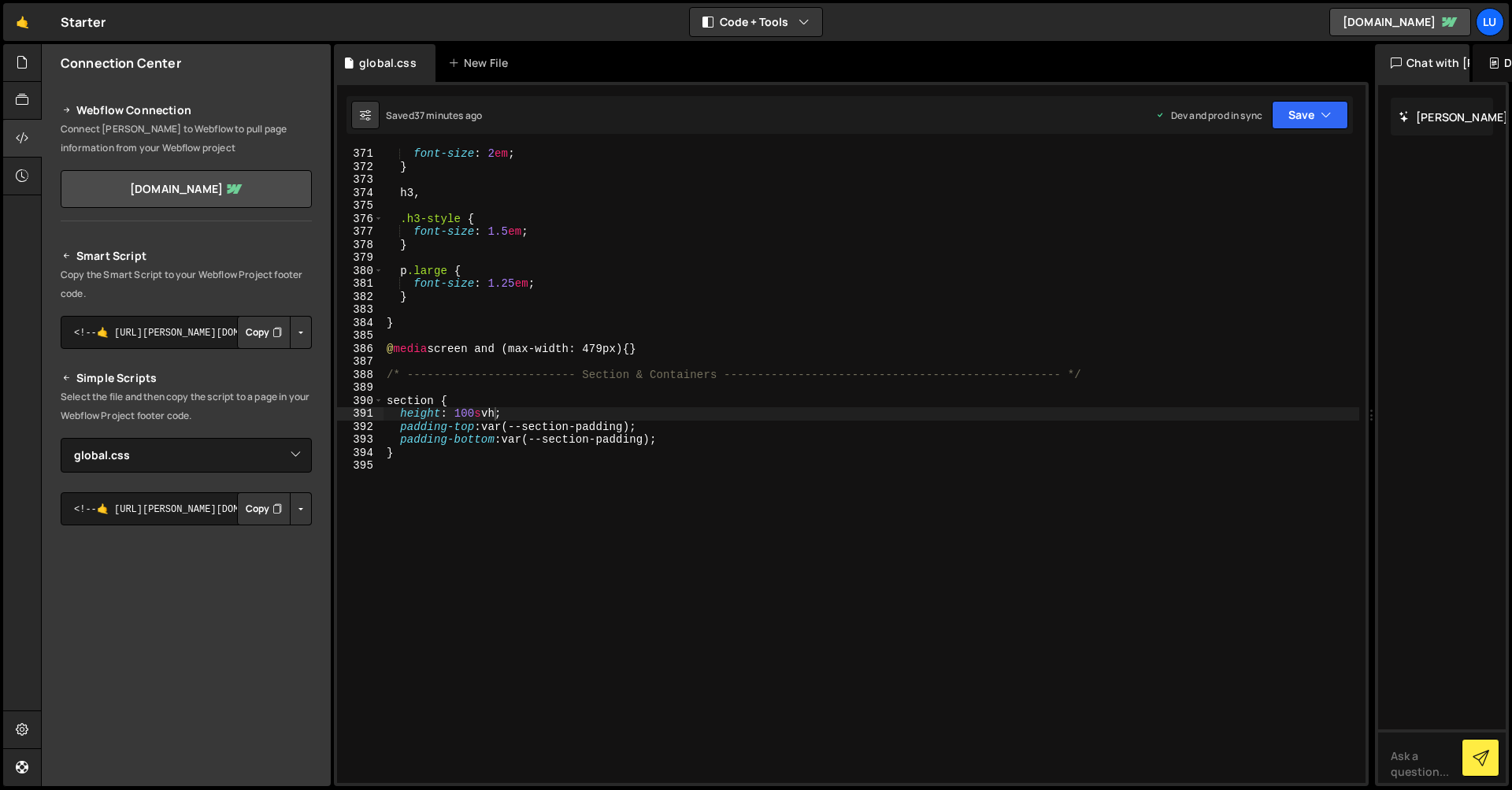
select select "44581"
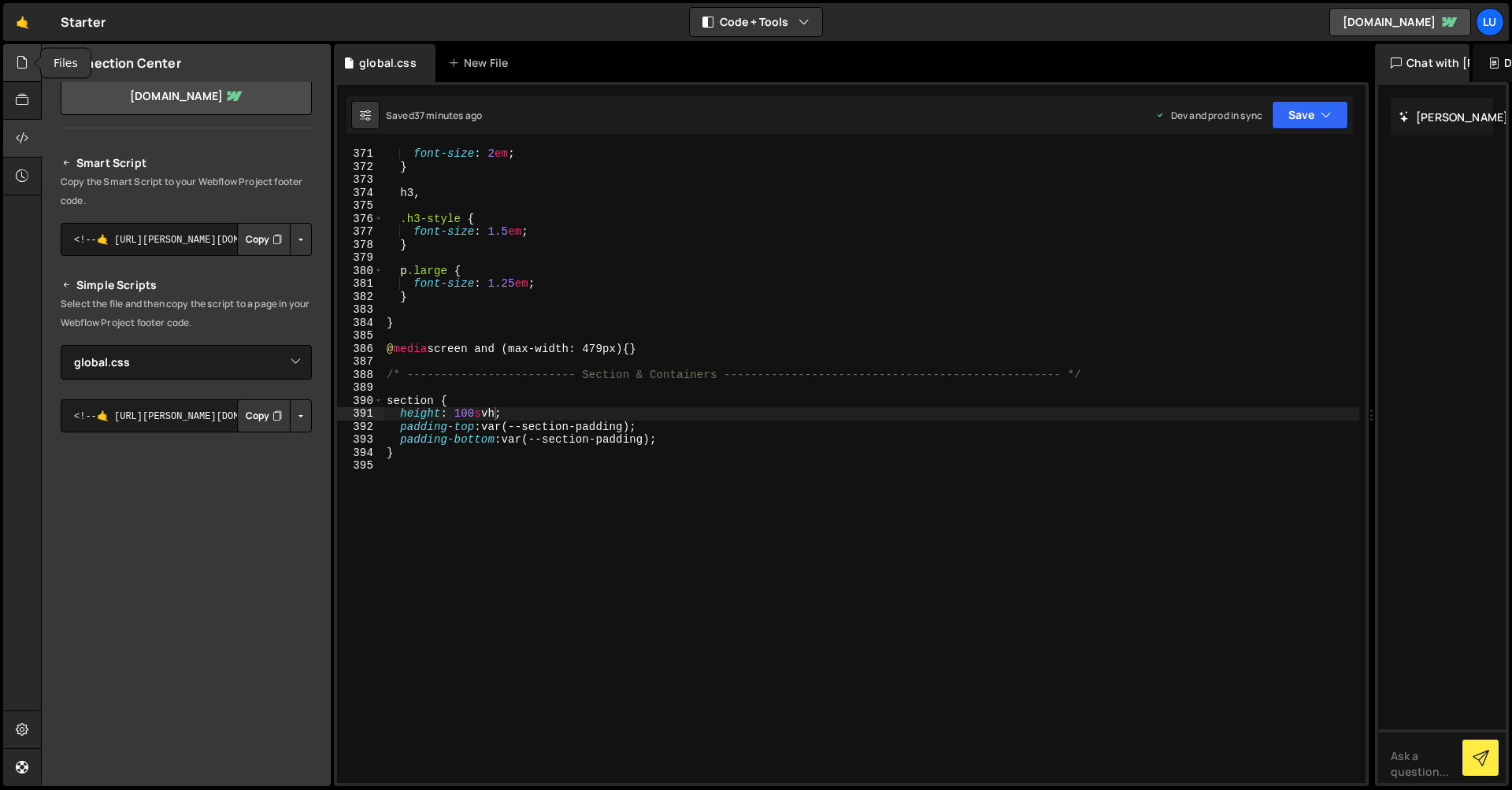
click at [31, 75] on div at bounding box center [22, 63] width 39 height 38
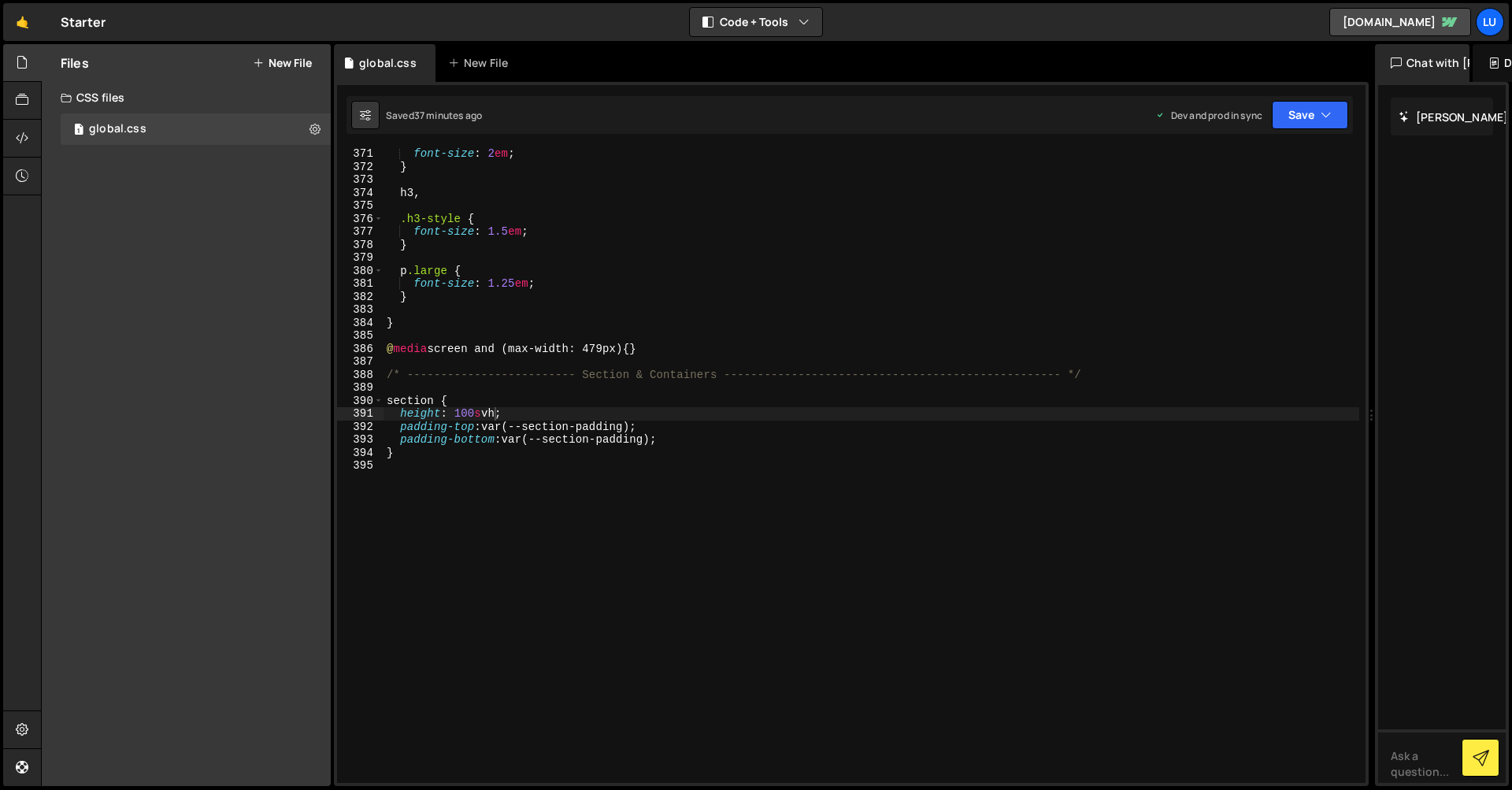
click at [254, 70] on div "Files New File" at bounding box center [186, 63] width 289 height 38
click at [262, 63] on icon at bounding box center [258, 63] width 11 height 13
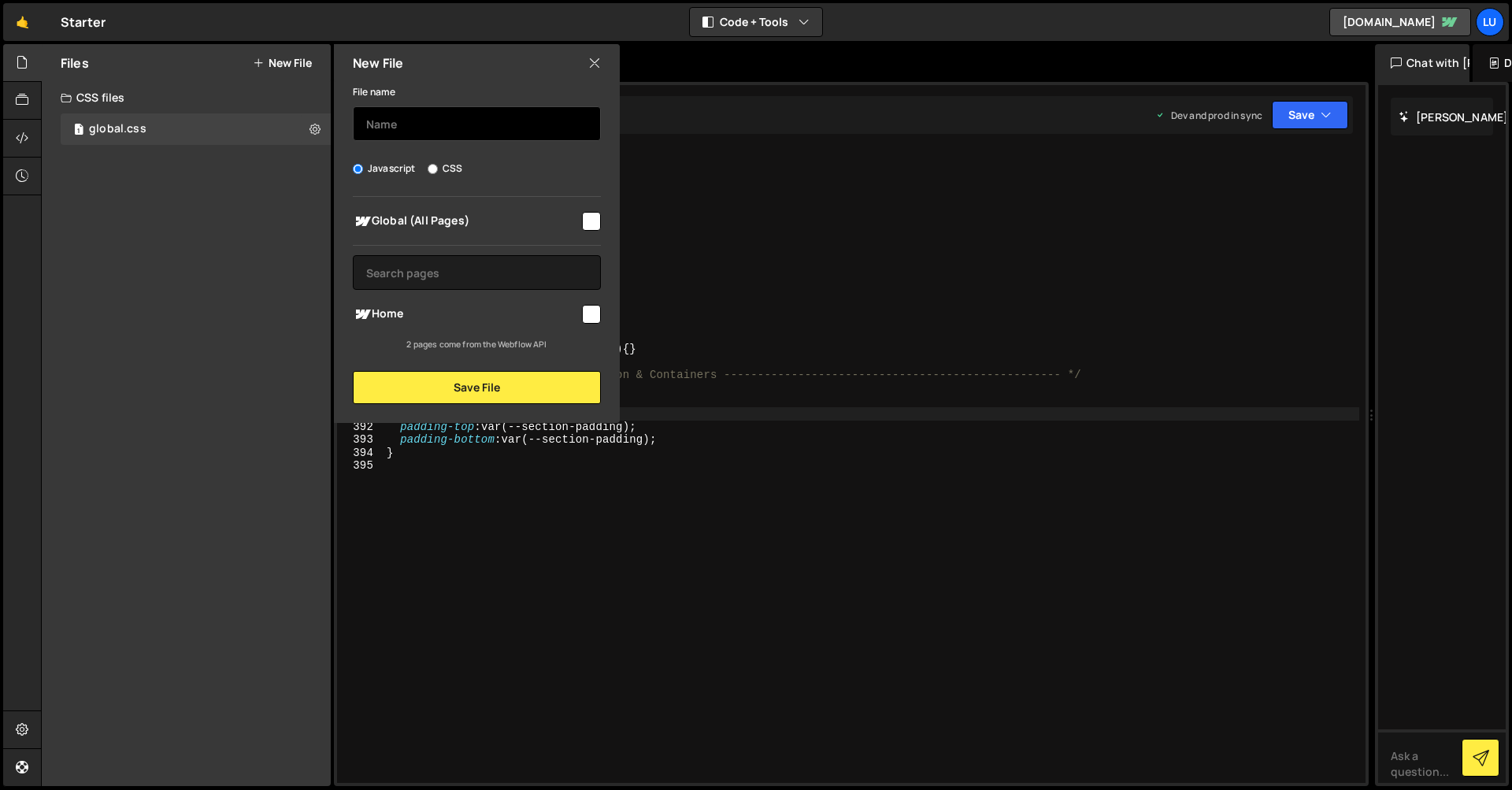
click at [440, 133] on input "text" at bounding box center [477, 124] width 248 height 35
type input "index"
click at [592, 224] on input "checkbox" at bounding box center [591, 221] width 19 height 19
checkbox input "true"
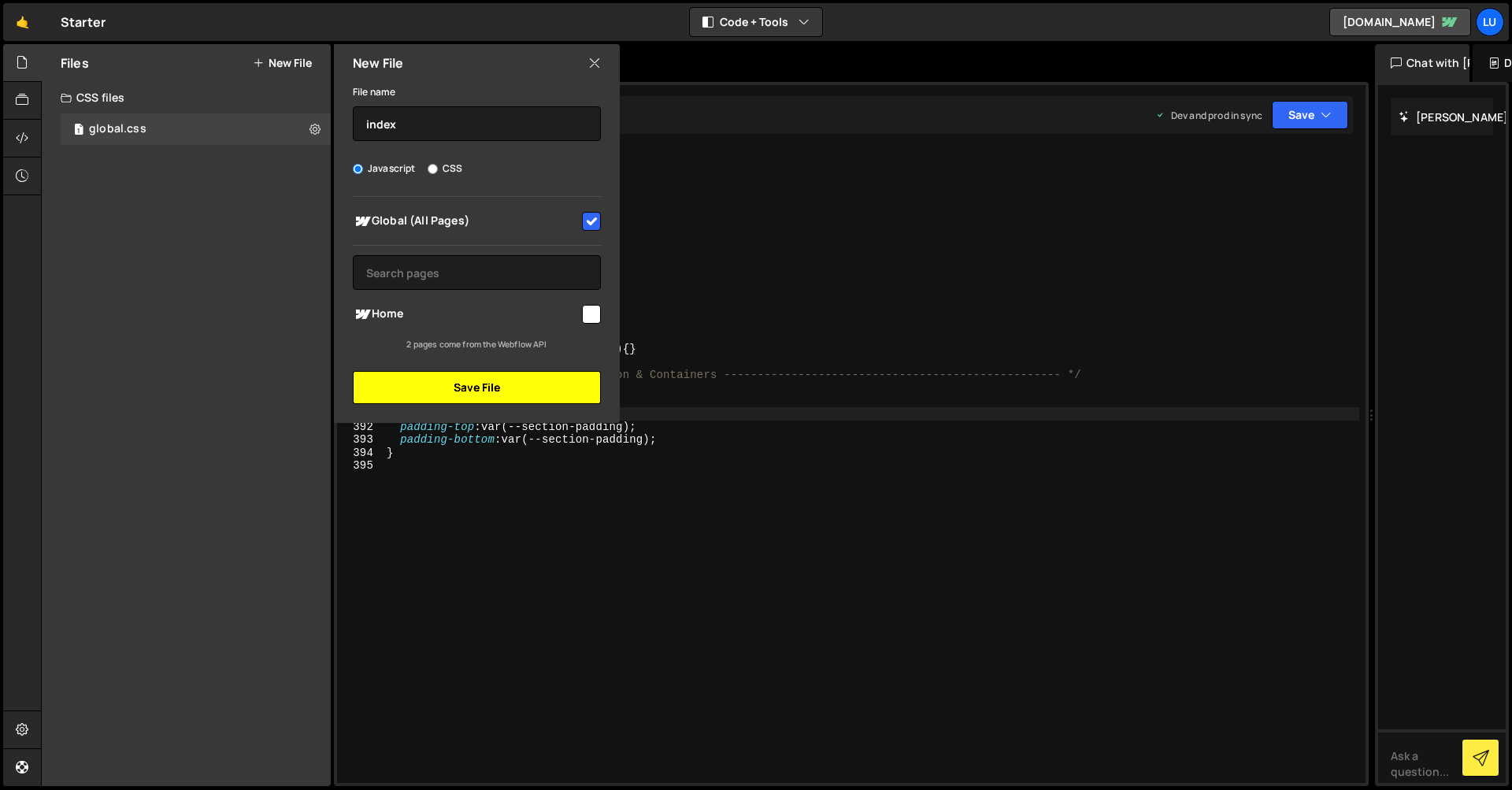
click at [499, 389] on button "Save File" at bounding box center [477, 388] width 248 height 33
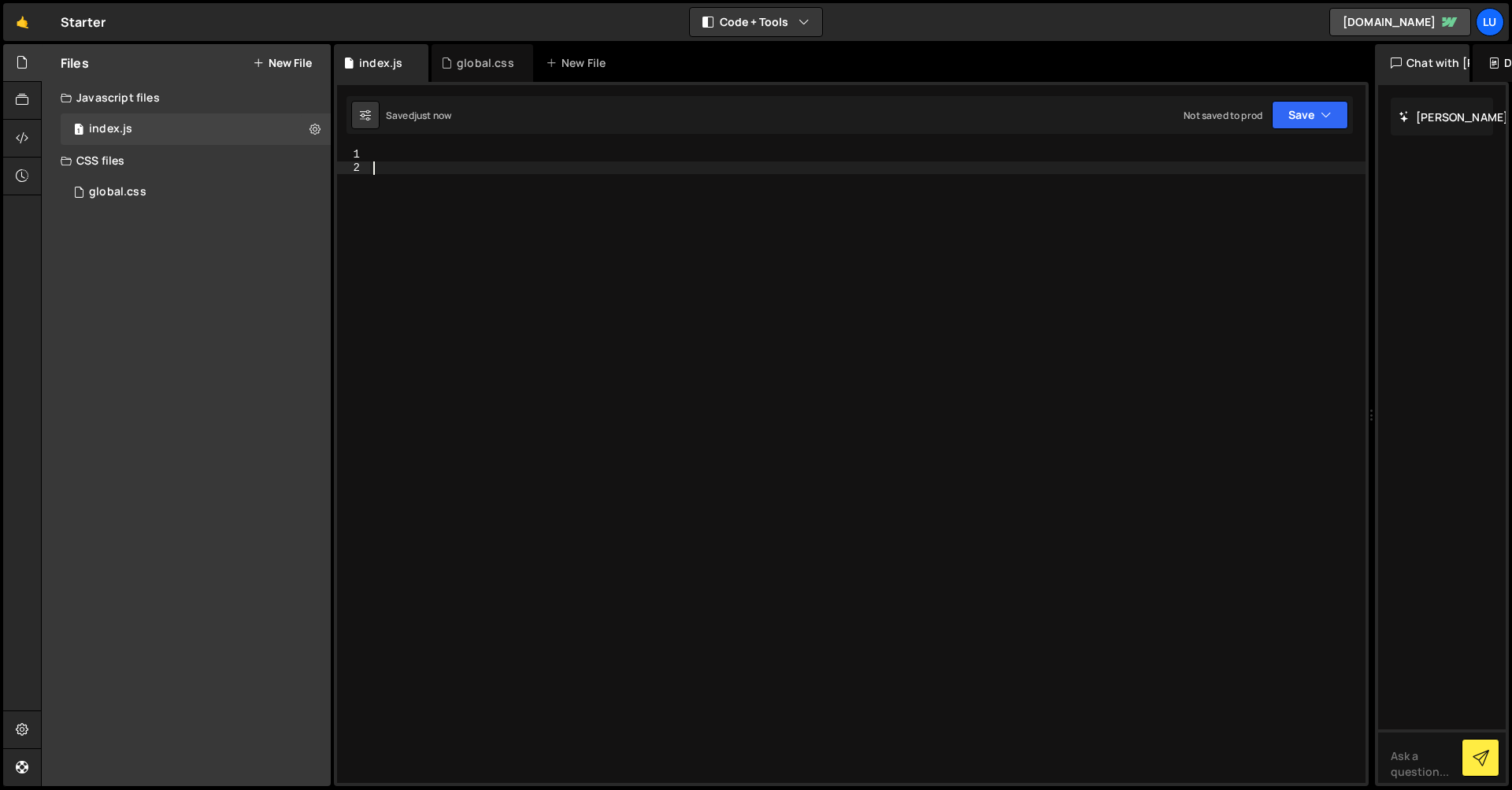
click at [523, 194] on div at bounding box center [868, 479] width 996 height 662
click at [475, 160] on div at bounding box center [868, 479] width 996 height 662
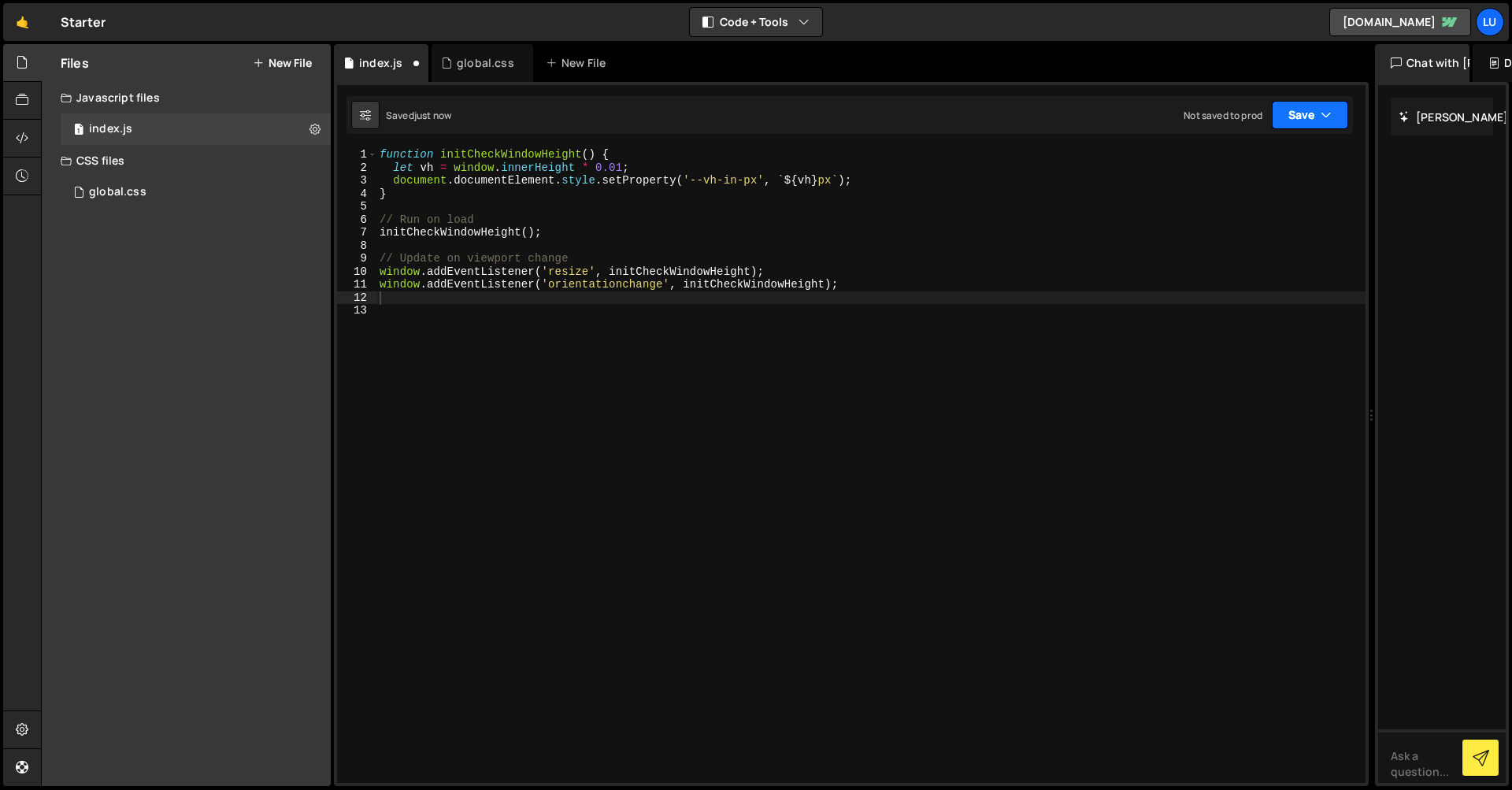
click at [1292, 116] on button "Save" at bounding box center [1310, 115] width 76 height 29
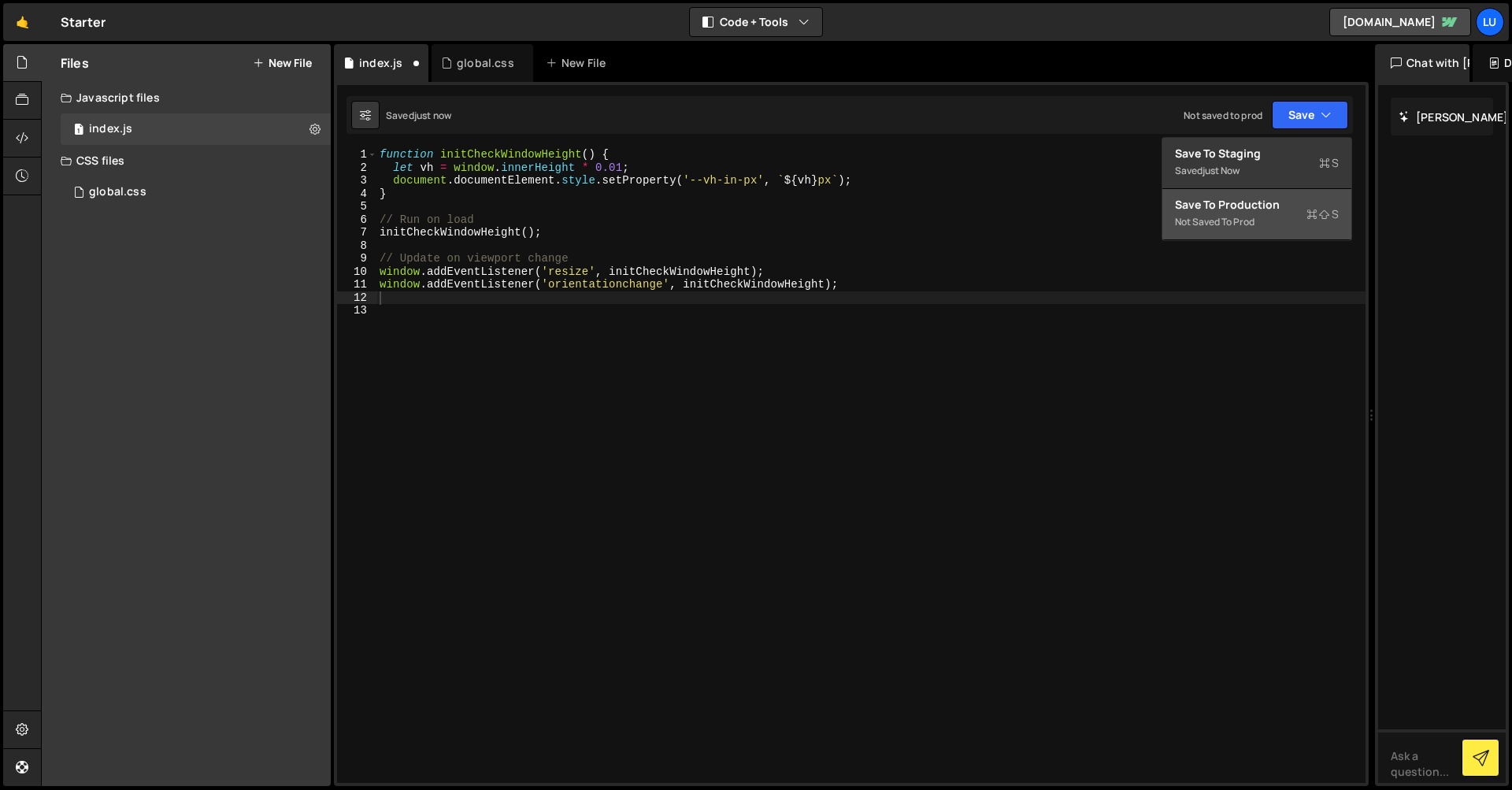
click at [1220, 216] on div "Not saved to prod" at bounding box center [1257, 222] width 164 height 19
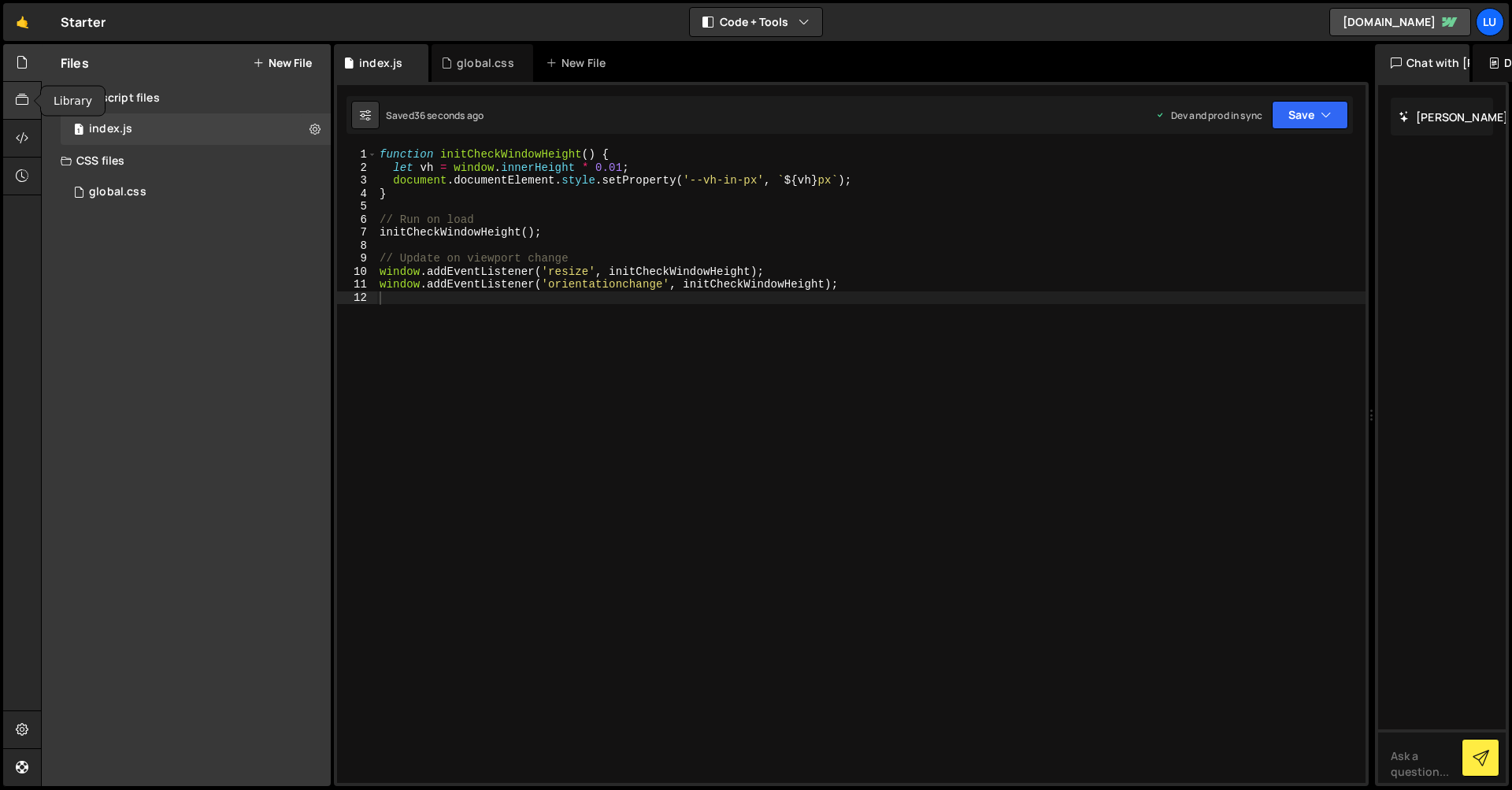
click at [14, 98] on div at bounding box center [22, 101] width 39 height 38
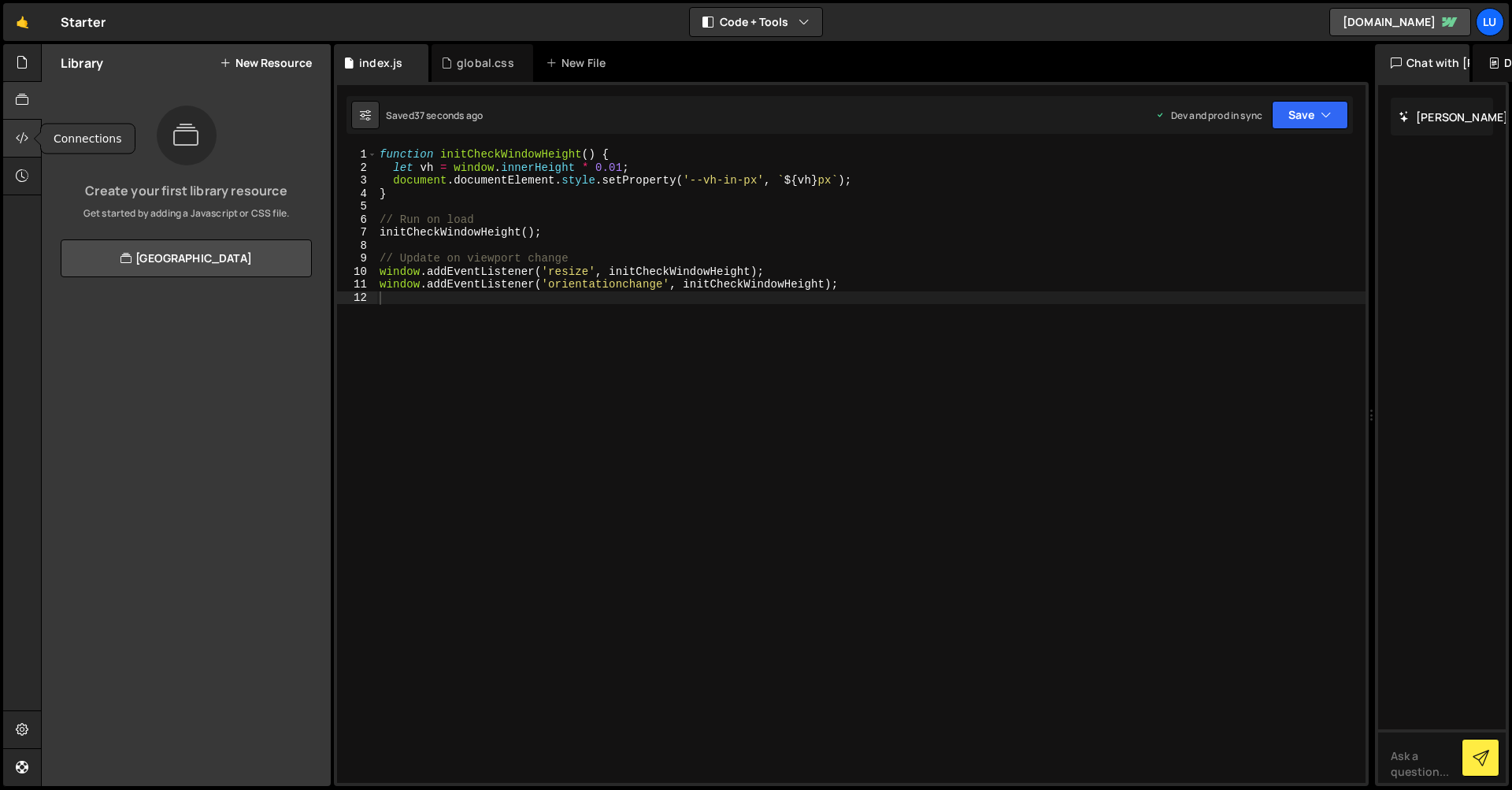
click at [18, 144] on icon at bounding box center [22, 138] width 13 height 17
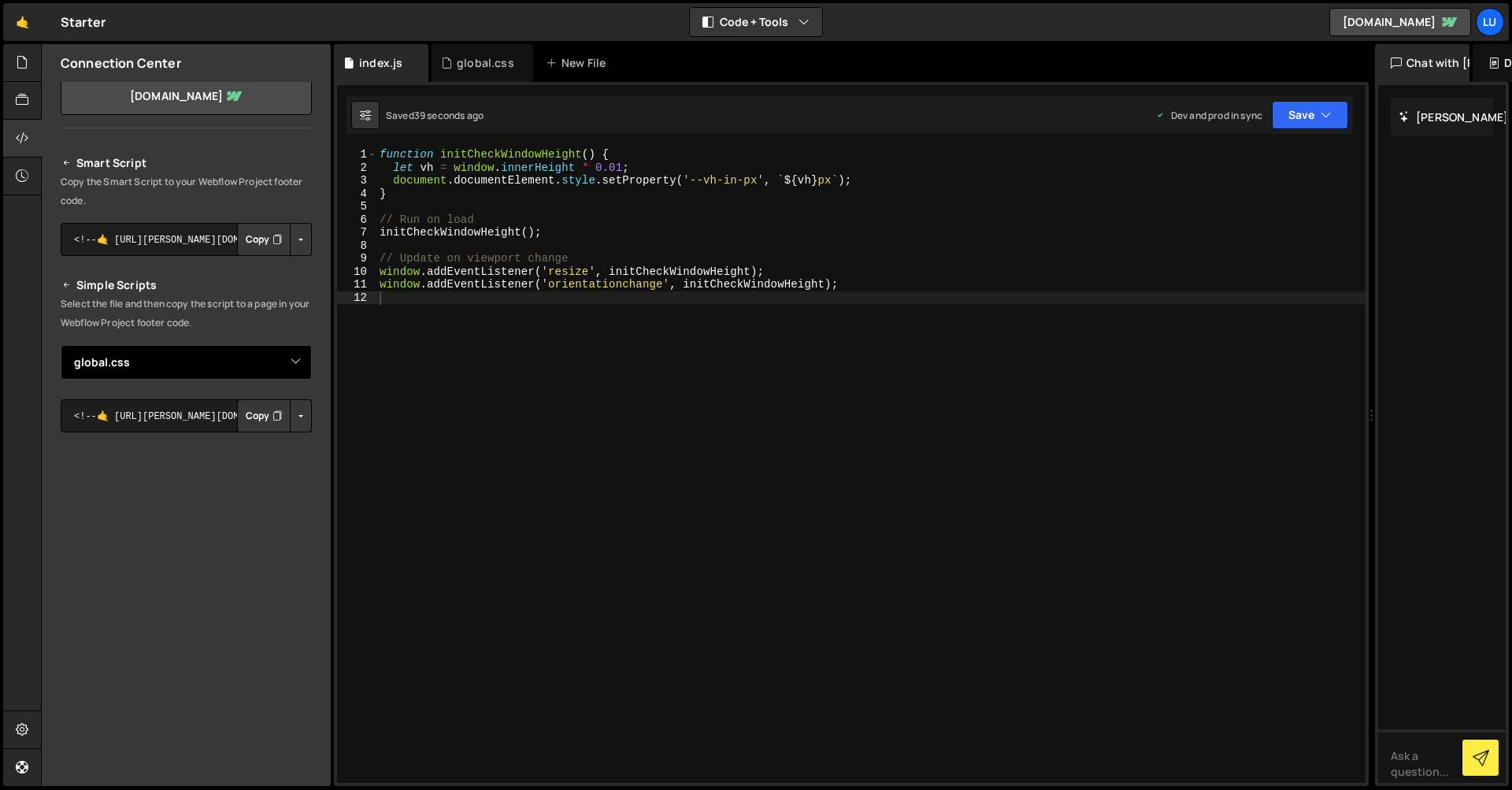
click at [254, 359] on select "Select File global.css index.js" at bounding box center [186, 362] width 251 height 35
select select "44624"
click at [294, 406] on button "Button group with nested dropdown" at bounding box center [301, 416] width 22 height 33
click at [269, 462] on link "Copy Production js" at bounding box center [246, 468] width 131 height 22
click at [297, 420] on button "Button group with nested dropdown" at bounding box center [301, 416] width 22 height 33
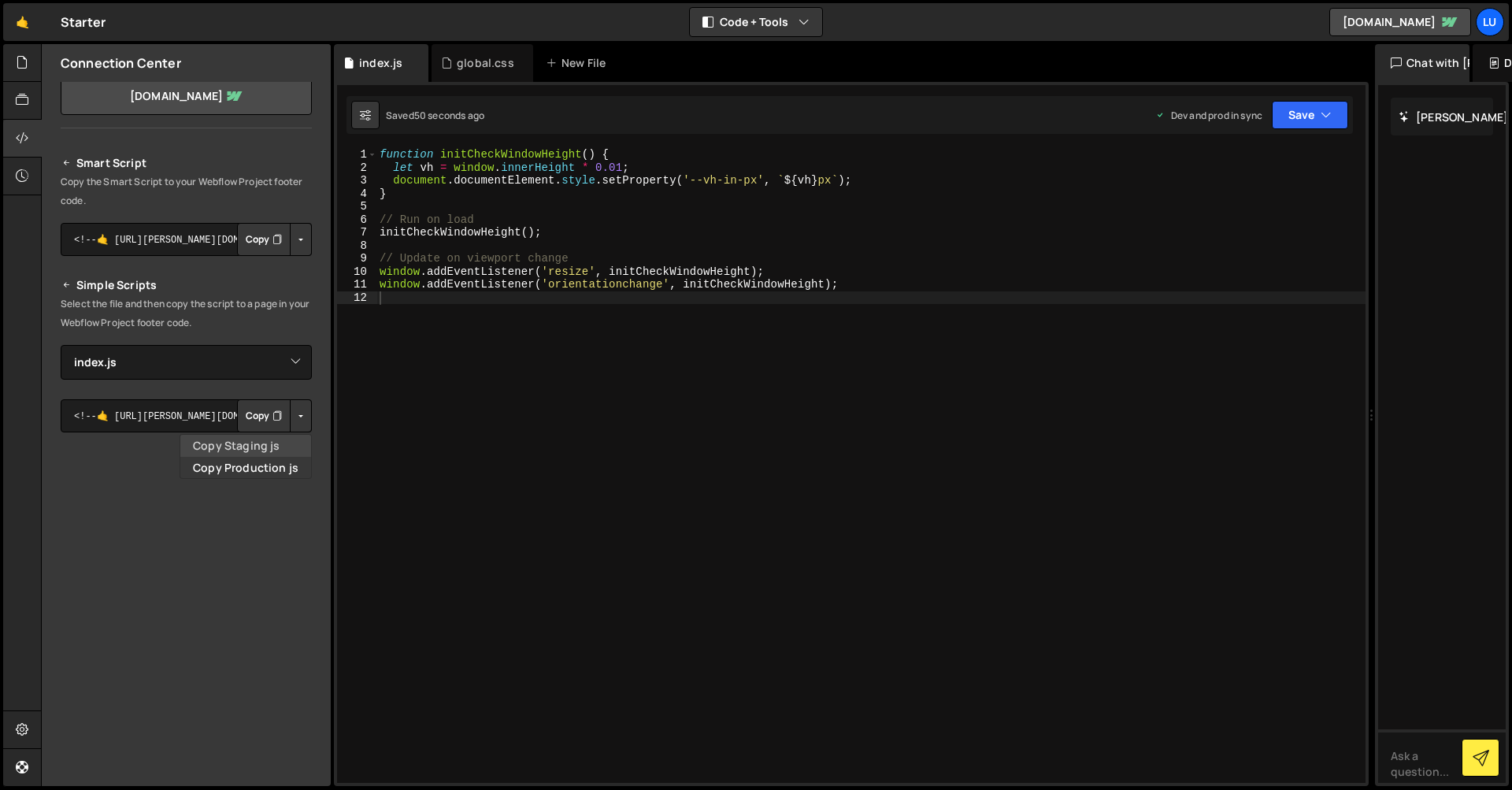
click at [277, 443] on link "Copy Staging js" at bounding box center [246, 446] width 131 height 22
click at [264, 422] on button "Copy" at bounding box center [264, 416] width 54 height 33
click at [293, 409] on button "Button group with nested dropdown" at bounding box center [301, 416] width 22 height 33
click at [294, 408] on button "Button group with nested dropdown" at bounding box center [301, 416] width 22 height 33
click at [294, 371] on select "Select File global.css index.js" at bounding box center [186, 362] width 251 height 35
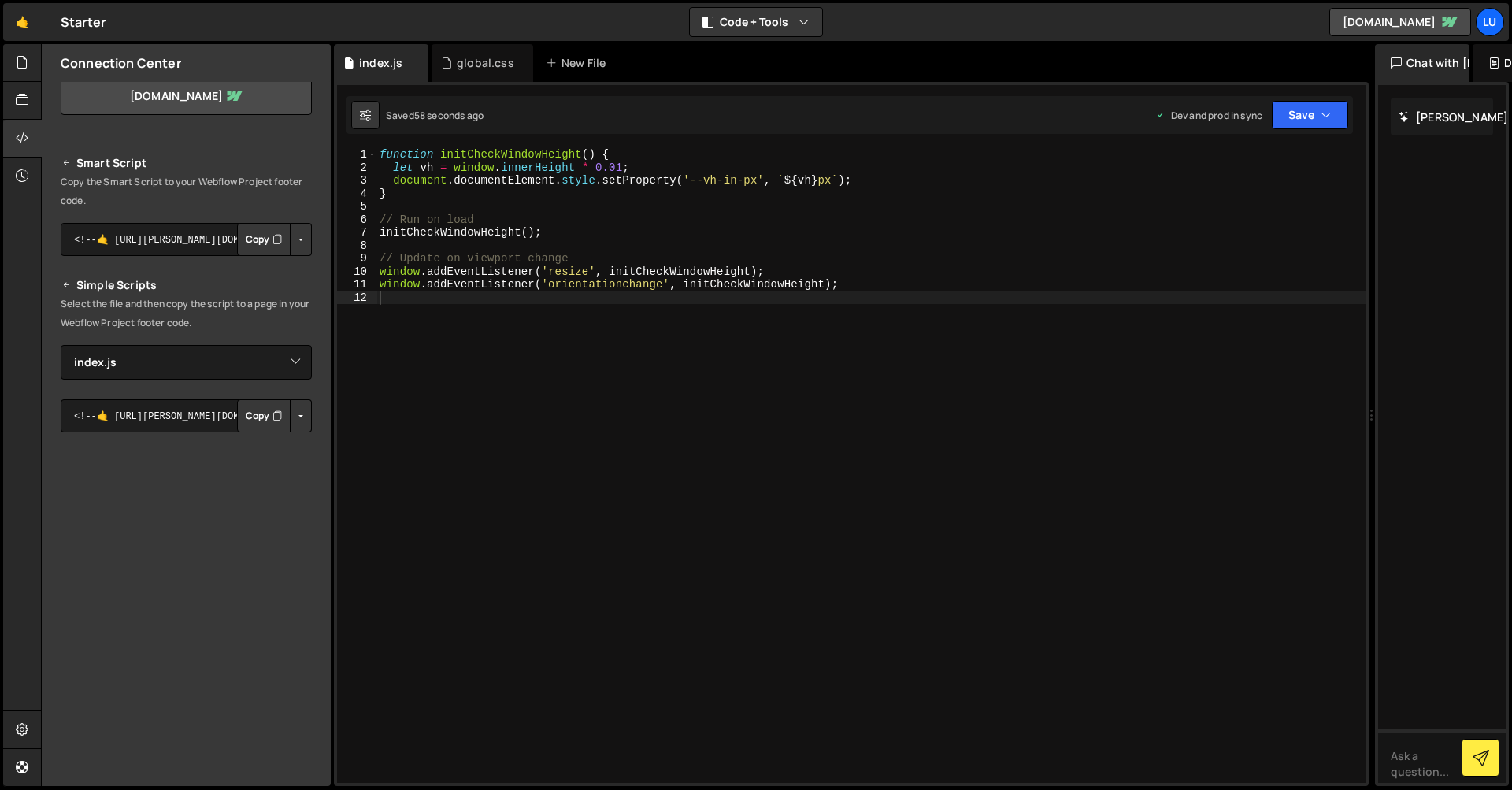
click at [293, 420] on button "Button group with nested dropdown" at bounding box center [301, 416] width 22 height 33
click at [298, 423] on button "Button group with nested dropdown" at bounding box center [301, 416] width 22 height 33
click at [293, 442] on link "Copy Staging js" at bounding box center [246, 446] width 131 height 22
click at [468, 67] on div "global.css" at bounding box center [485, 63] width 58 height 16
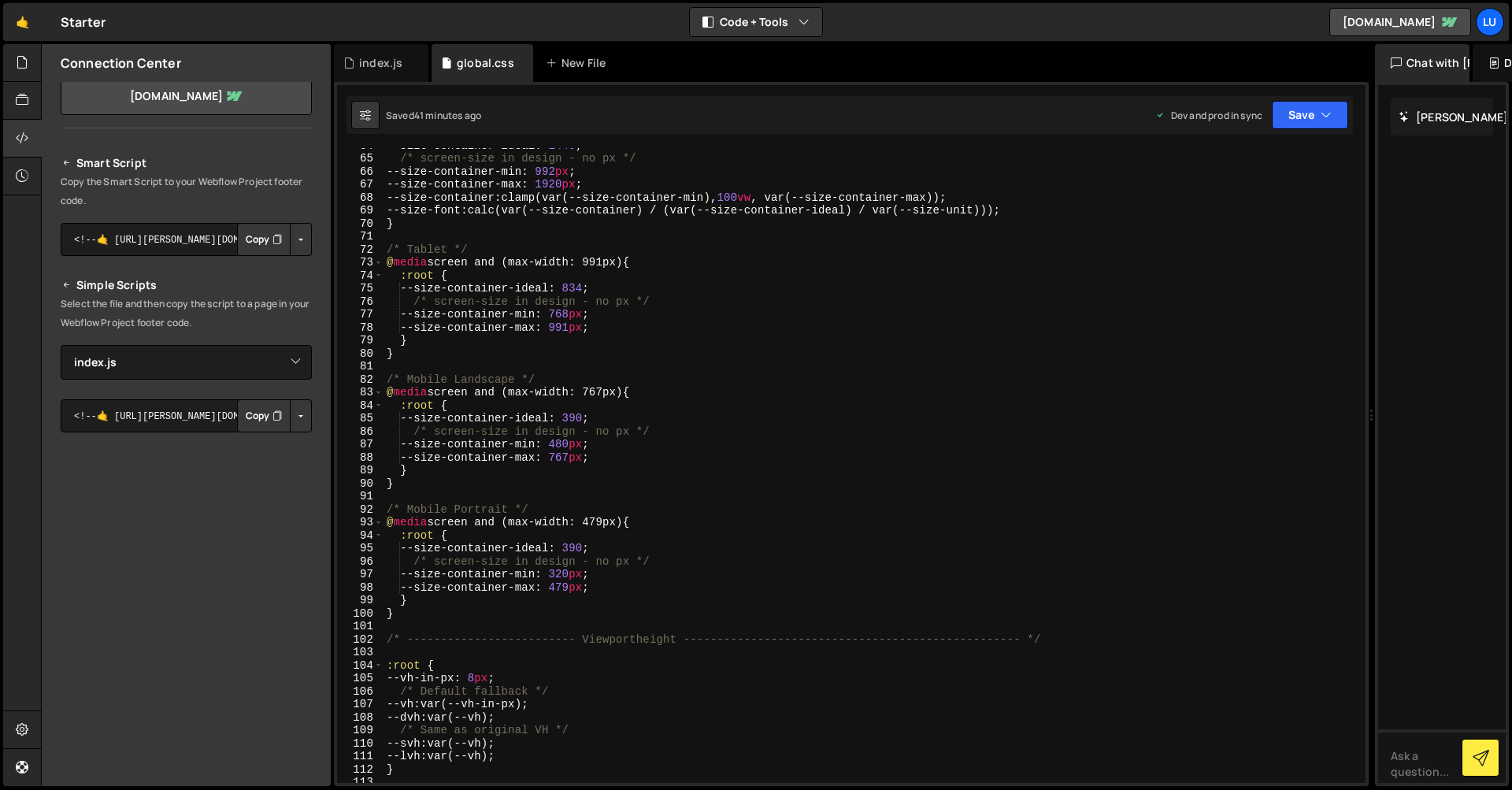
scroll to position [0, 0]
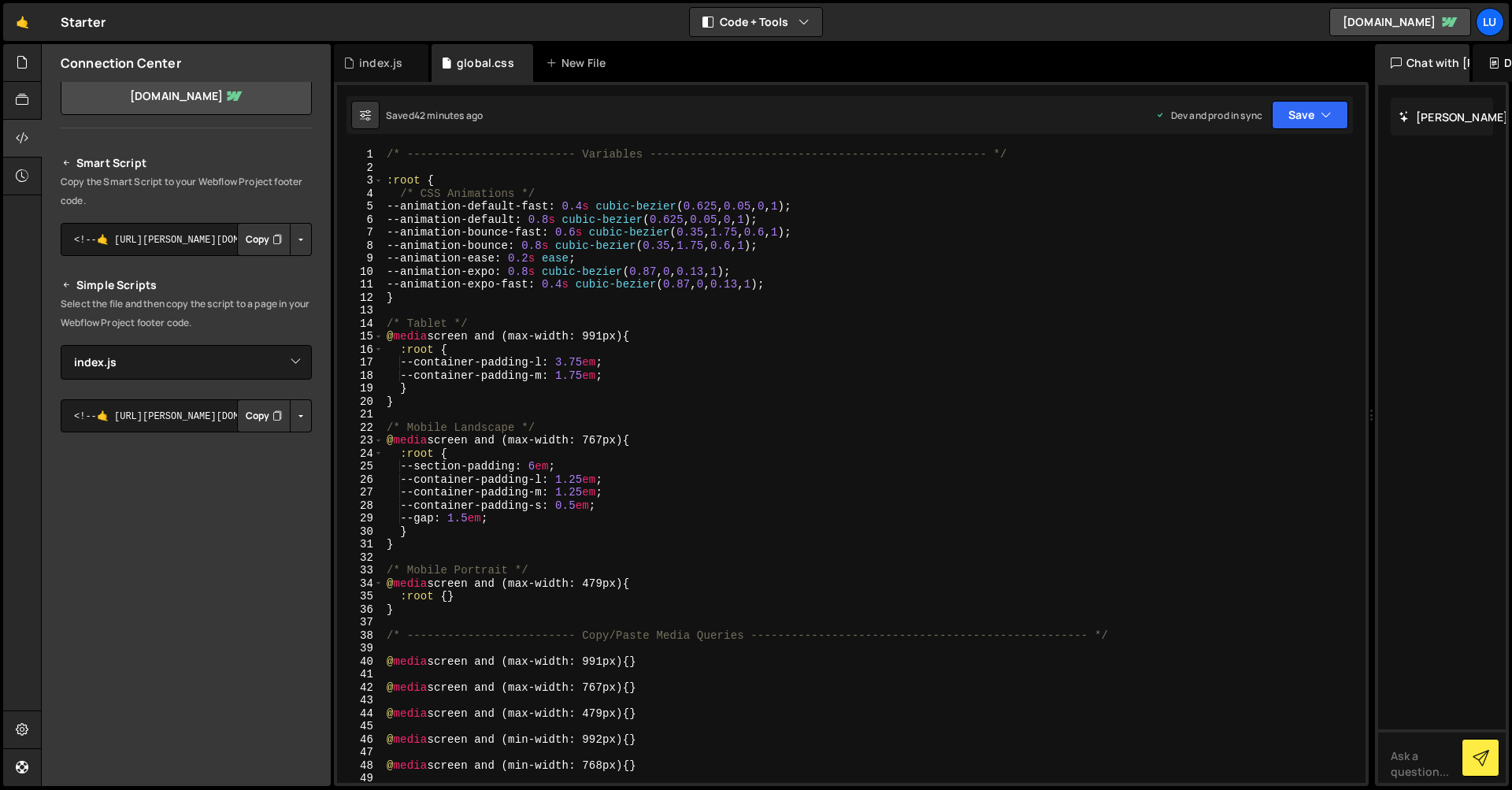
click at [426, 617] on div "/* ------------------------- Variables ----------------------------------------…" at bounding box center [871, 479] width 976 height 662
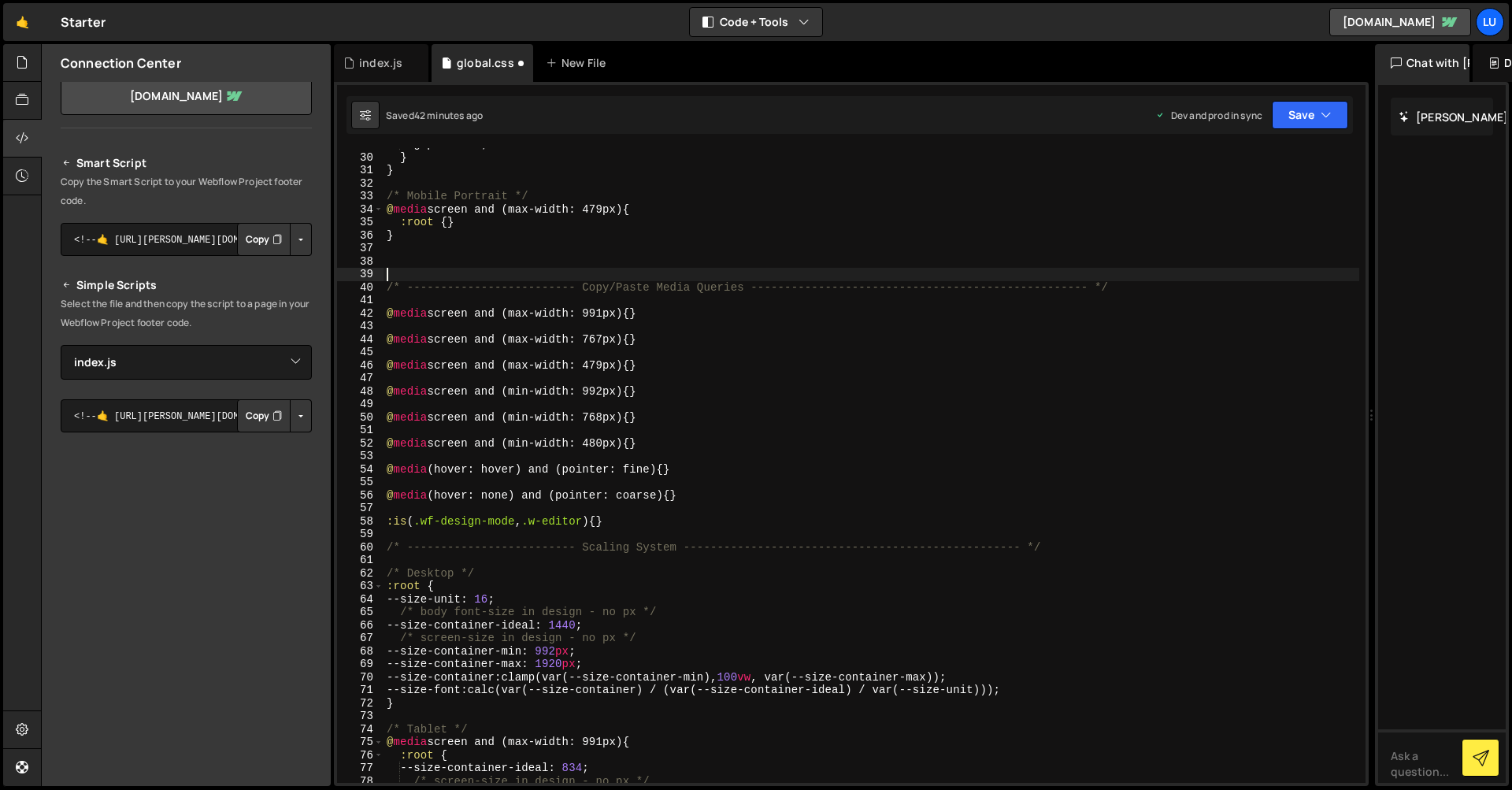
scroll to position [391, 0]
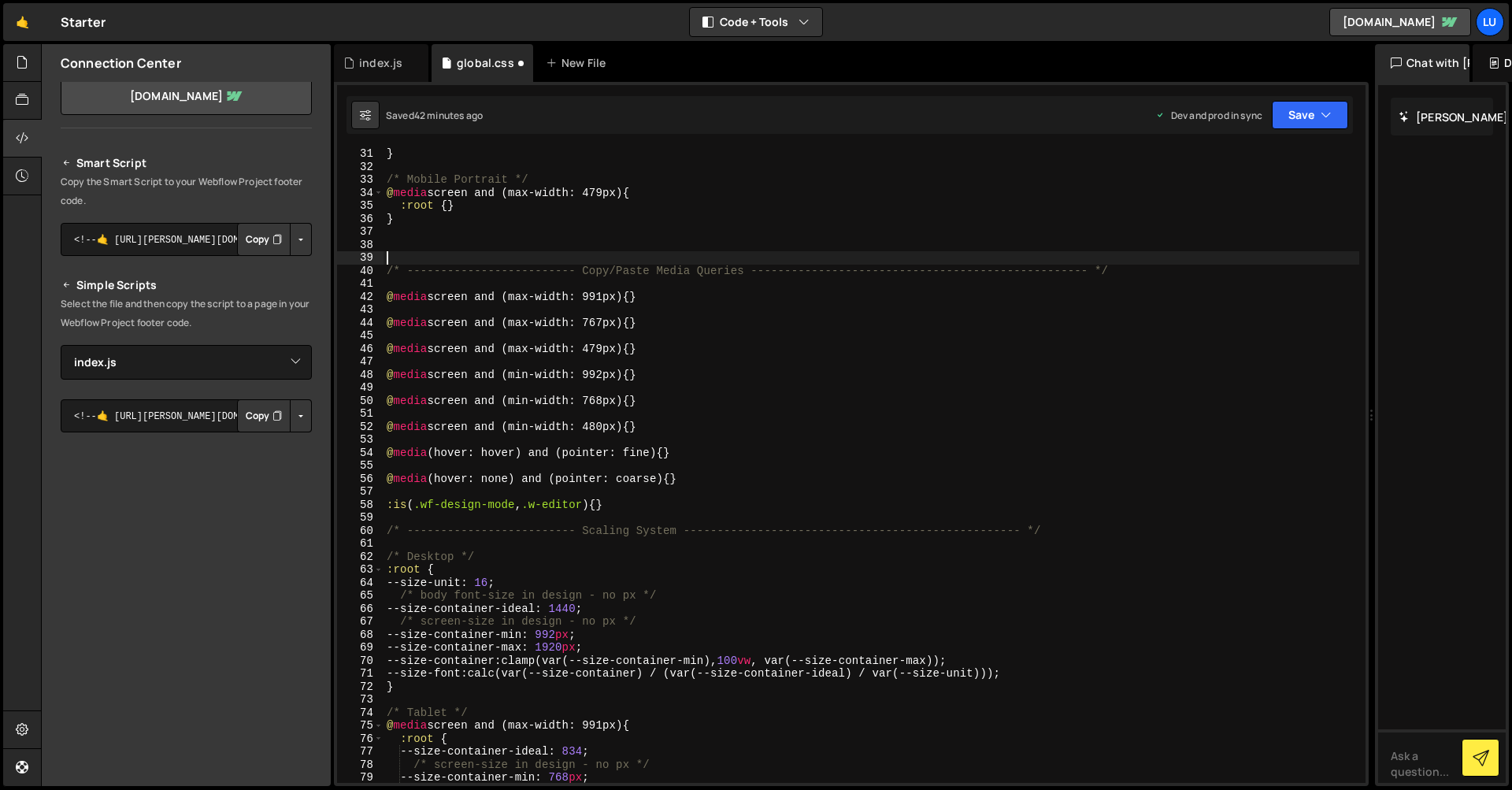
click at [660, 516] on div "} /* Mobile Portrait */ @ media screen and (max-width: 479px) { :root { } } /* …" at bounding box center [871, 478] width 976 height 662
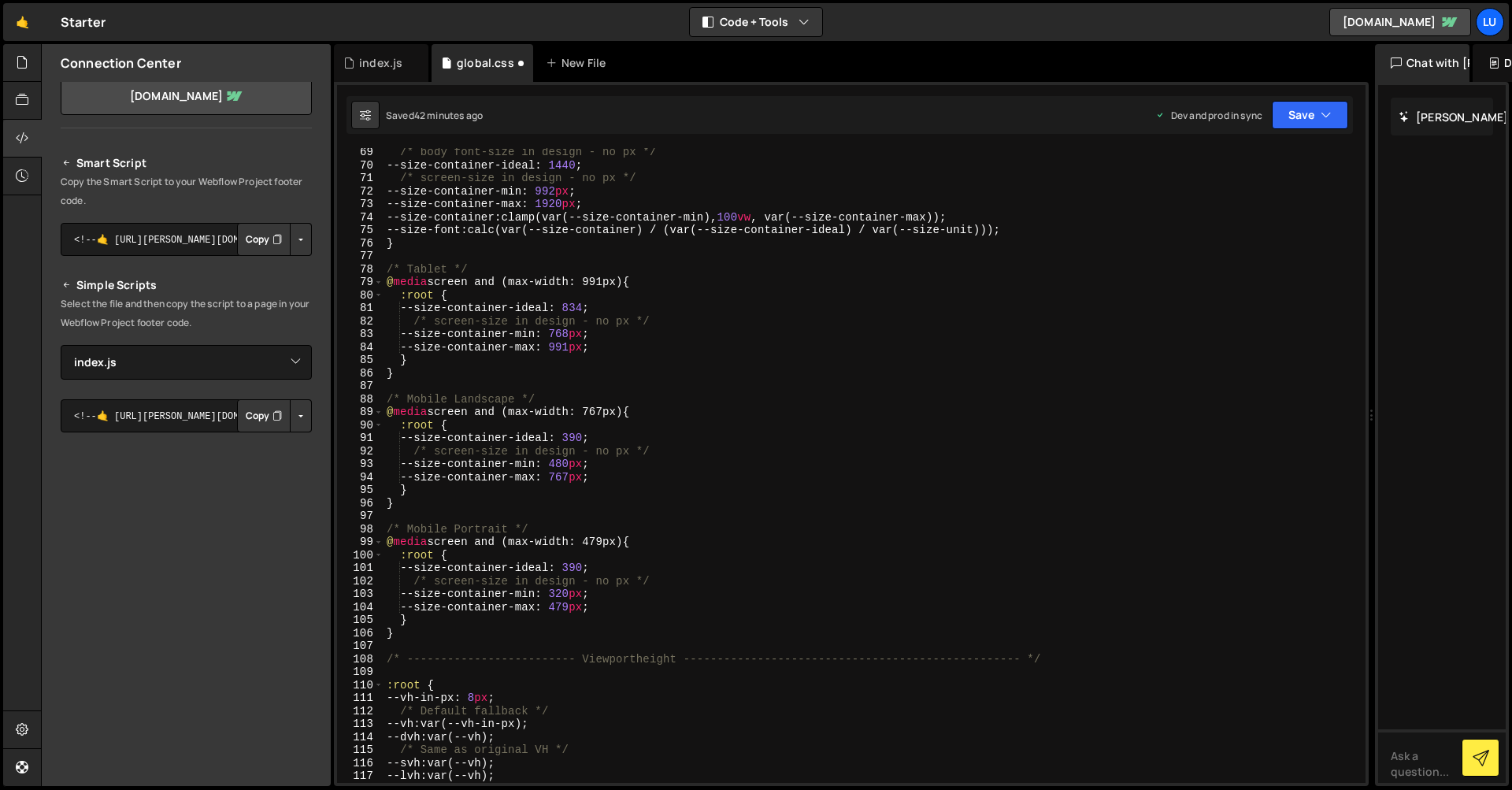
scroll to position [887, 0]
click at [520, 635] on div "/* body font-size in design - no px */ --size-container-ideal : 1440 ; /* scree…" at bounding box center [871, 477] width 976 height 662
type textarea "}"
click at [519, 640] on div "/* body font-size in design - no px */ --size-container-ideal : 1440 ; /* scree…" at bounding box center [871, 477] width 976 height 662
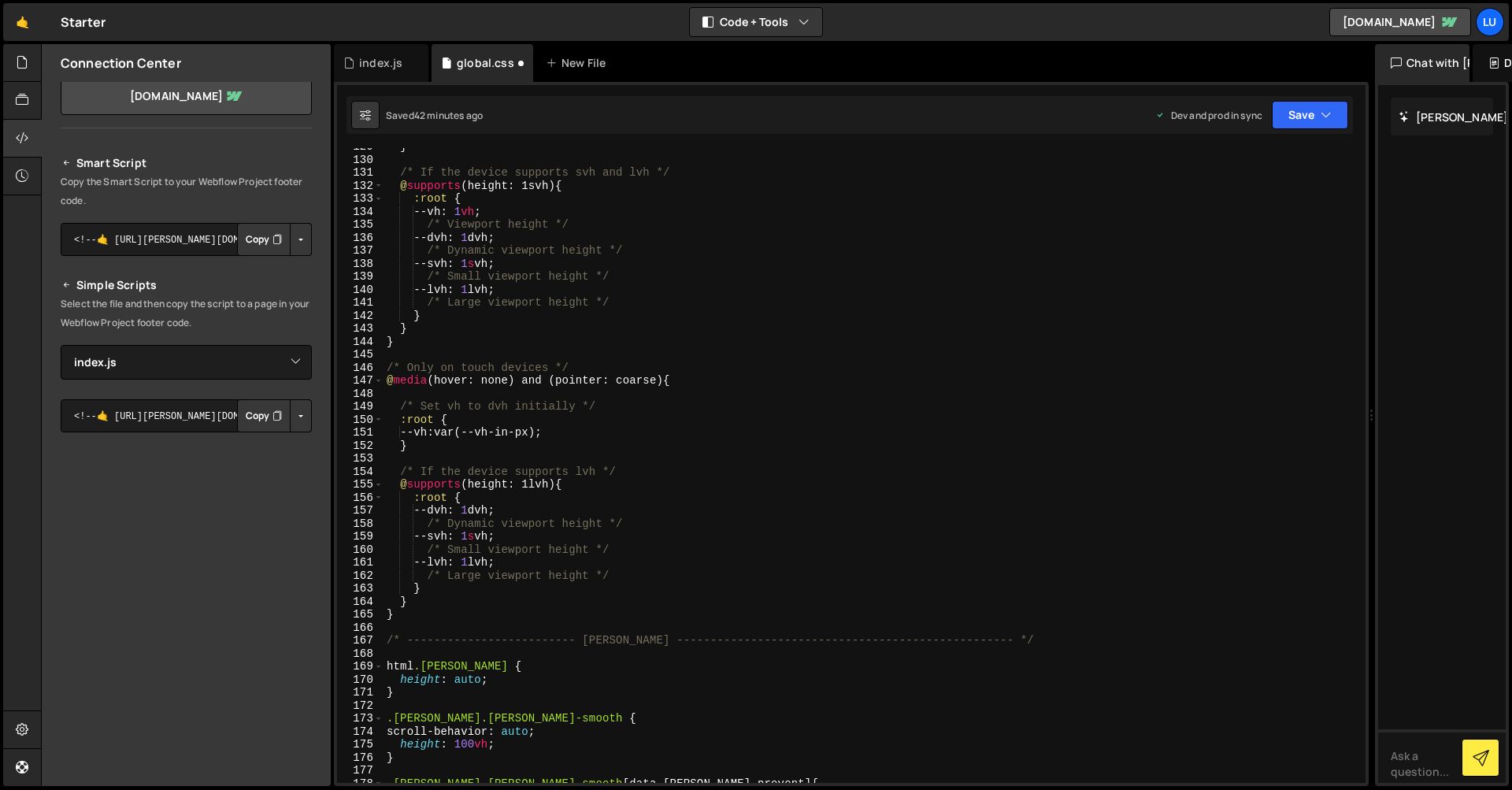
scroll to position [1673, 0]
click at [493, 633] on div "} /* If the device supports svh and lvh */ @ supports (height: 1svh) { :root { …" at bounding box center [871, 470] width 976 height 662
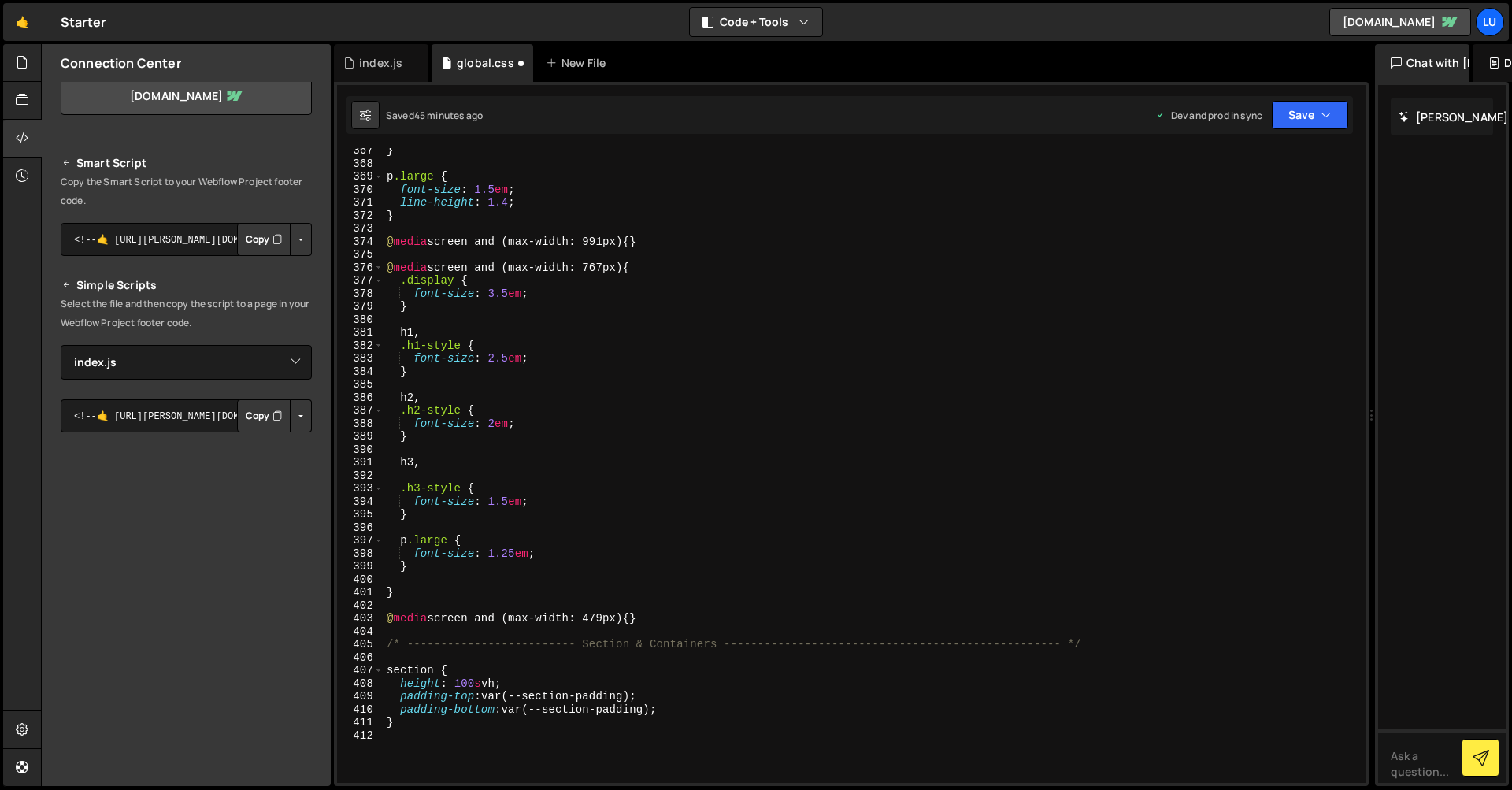
scroll to position [4763, 0]
drag, startPoint x: 503, startPoint y: 685, endPoint x: 454, endPoint y: 684, distance: 49.0
click at [454, 684] on div "} p .large { font-size : 1.5 em ; line-height : 1.4 ; } @ media screen and (max…" at bounding box center [871, 475] width 976 height 662
paste textarea "calc(var(--svh) * 100)"
type textarea "height: calc(var(--svh) * 100);"
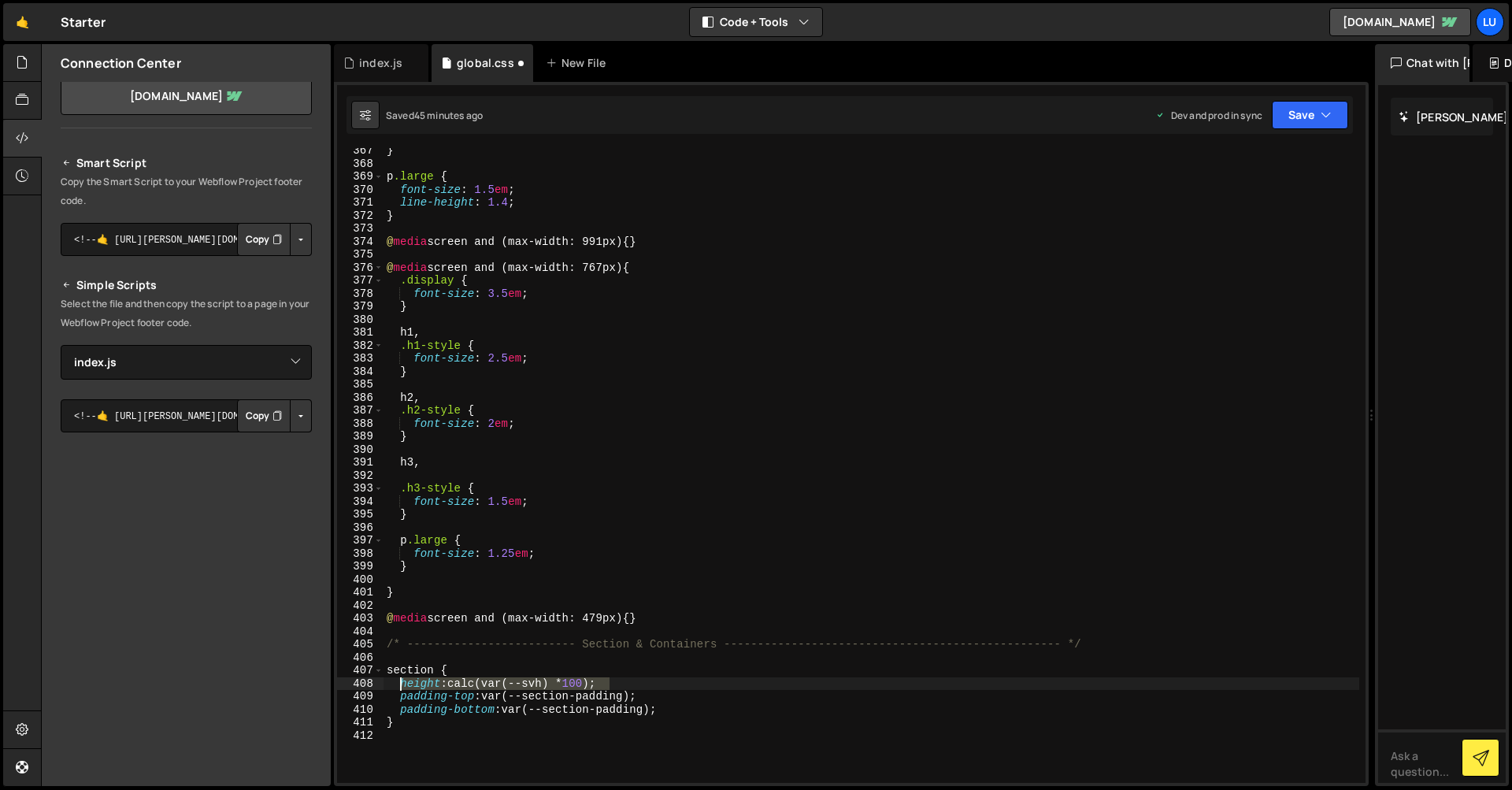
click at [398, 684] on div "} p .large { font-size : 1.5 em ; line-height : 1.4 ; } @ media screen and (max…" at bounding box center [871, 475] width 976 height 662
type textarea "section {"
